Goal: Browse casually

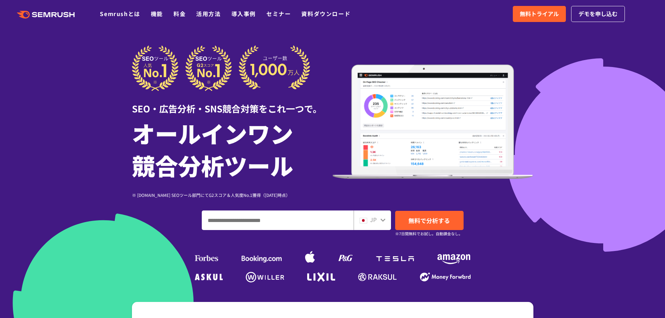
click at [271, 223] on input "ドメイン、キーワードまたはURLを入力してください" at bounding box center [277, 220] width 151 height 19
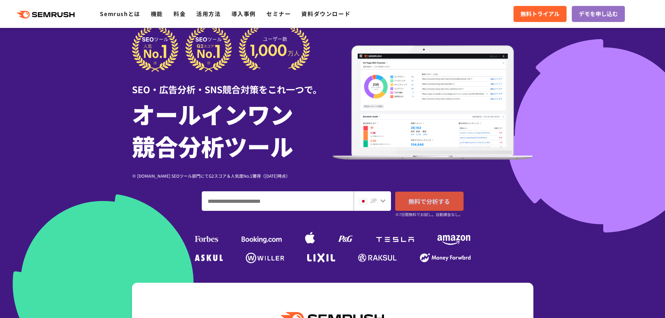
scroll to position [70, 0]
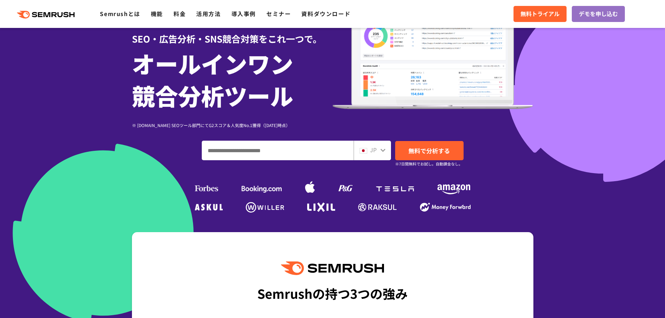
click at [291, 149] on input "ドメイン、キーワードまたはURLを入力してください" at bounding box center [277, 150] width 151 height 19
click at [526, 172] on div "SEO・広告分析・SNS競合対策をこれ一つで。 オールインワン 競合分析ツール ※ [DOMAIN_NAME] SEOツール部門にてG2スコア＆人気度No.1…" at bounding box center [332, 95] width 401 height 239
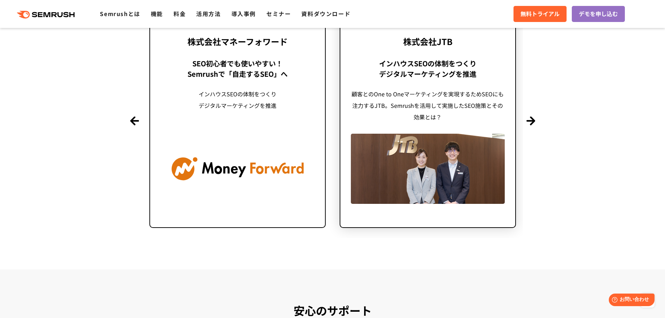
scroll to position [1709, 0]
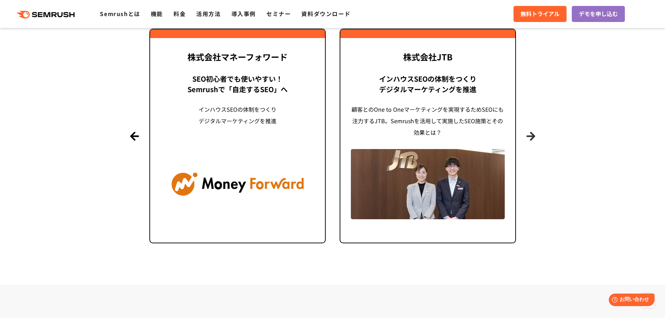
click at [528, 135] on button "Next" at bounding box center [530, 136] width 9 height 9
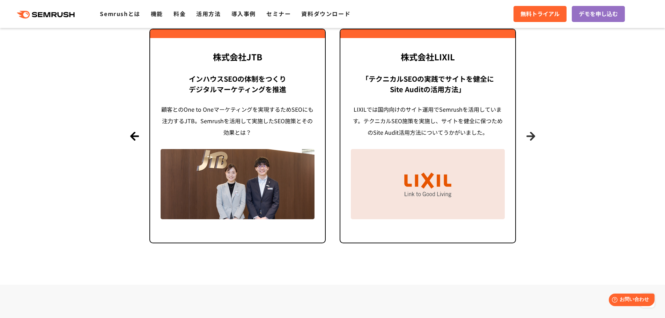
click at [528, 135] on button "Next" at bounding box center [530, 136] width 9 height 9
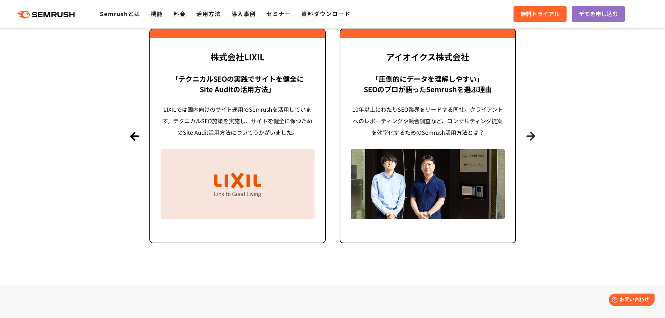
click at [528, 135] on button "Next" at bounding box center [530, 136] width 9 height 9
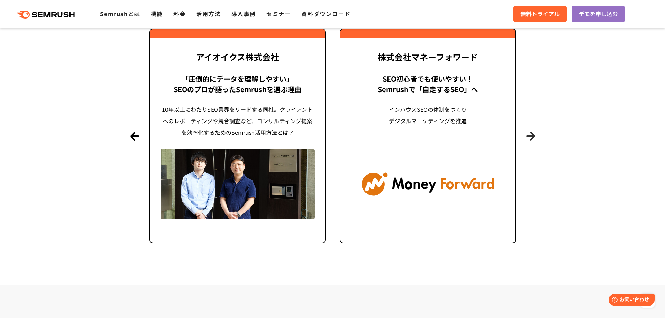
click at [528, 135] on button "Next" at bounding box center [530, 136] width 9 height 9
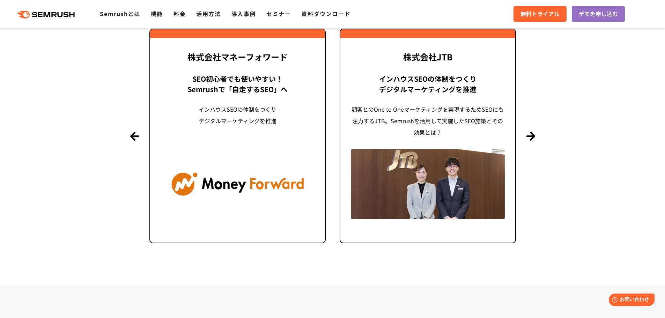
click at [560, 129] on section "導入事例 世界[DATE]万ユーザーが利用する Semrushの導入事例 Previous 株式会社LIXIL 「テクニカルSEOの実践でサイトを健全に Si…" at bounding box center [332, 100] width 665 height 368
click at [529, 137] on button "Next" at bounding box center [530, 136] width 9 height 9
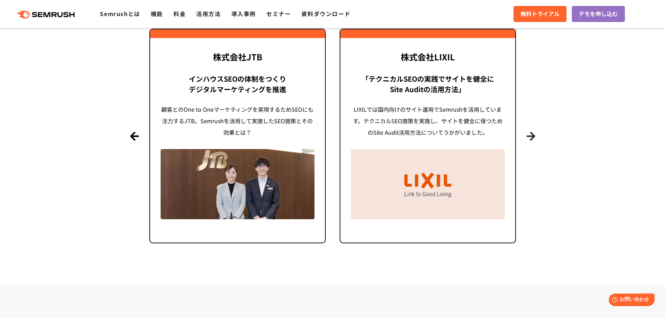
scroll to position [1674, 0]
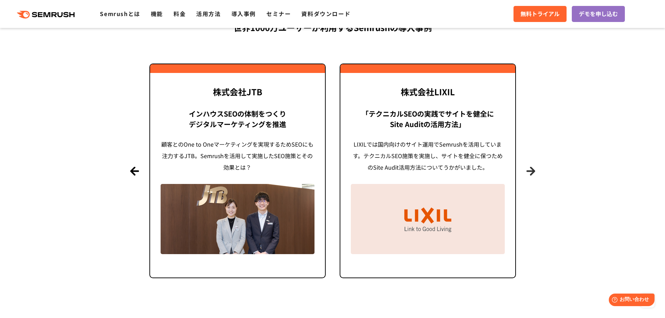
click at [535, 170] on button "Next" at bounding box center [530, 170] width 9 height 9
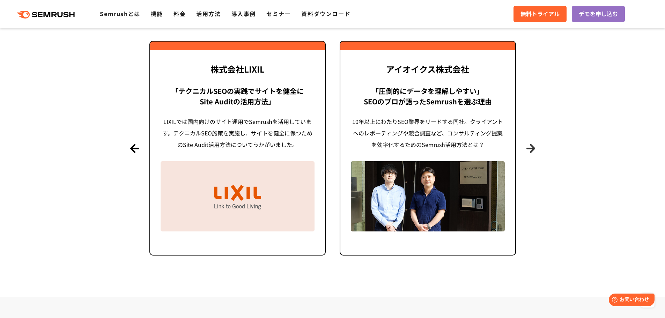
scroll to position [1709, 0]
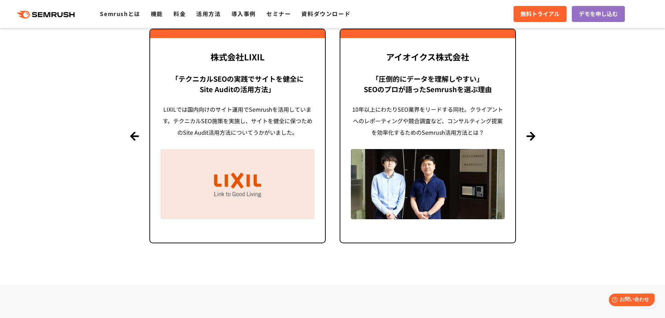
click at [551, 153] on section "導入事例 世界[DATE]万ユーザーが利用する Semrushの導入事例 Previous 株式会社LIXIL 「テクニカルSEOの実践でサイトを健全に Si…" at bounding box center [332, 100] width 665 height 368
click at [533, 137] on button "Next" at bounding box center [530, 136] width 9 height 9
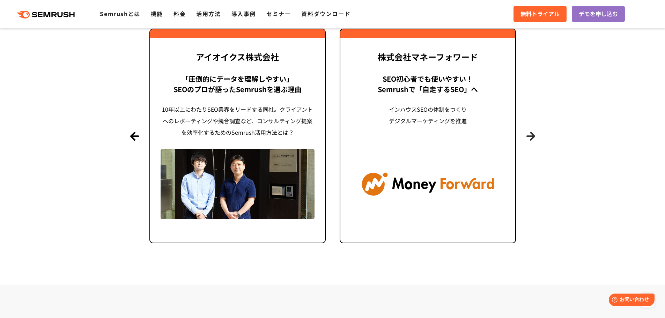
click at [534, 137] on button "Next" at bounding box center [530, 136] width 9 height 9
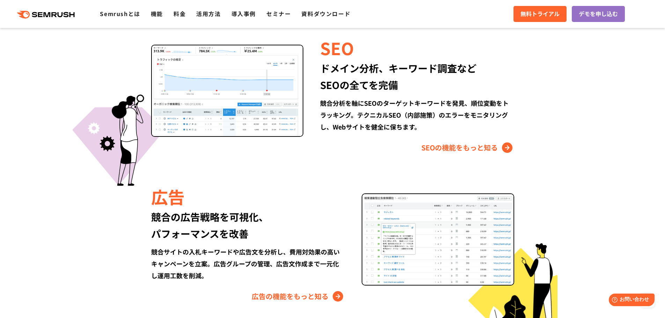
scroll to position [0, 0]
